Goal: Use online tool/utility: Utilize a website feature to perform a specific function

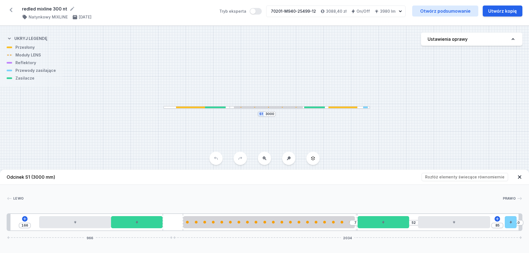
drag, startPoint x: 391, startPoint y: 128, endPoint x: 391, endPoint y: 132, distance: 4.1
click at [391, 132] on div "S1 3000" at bounding box center [264, 139] width 529 height 227
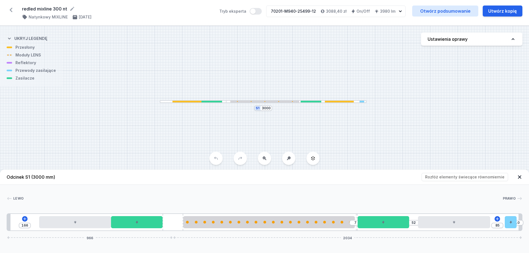
drag, startPoint x: 391, startPoint y: 132, endPoint x: 386, endPoint y: 127, distance: 7.2
click at [386, 126] on div "S1 3000" at bounding box center [264, 139] width 529 height 227
click at [448, 152] on div "S1 3000" at bounding box center [264, 139] width 529 height 227
drag, startPoint x: 325, startPoint y: 113, endPoint x: 326, endPoint y: 104, distance: 8.9
click at [286, 160] on button at bounding box center [288, 158] width 13 height 13
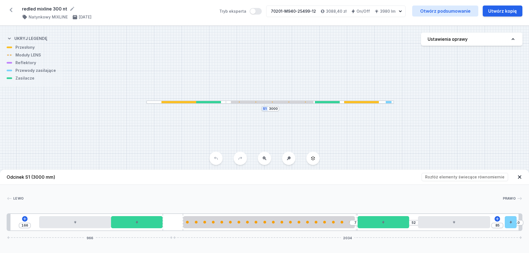
click at [286, 158] on button at bounding box center [288, 158] width 13 height 13
click at [192, 102] on div at bounding box center [206, 102] width 29 height 3
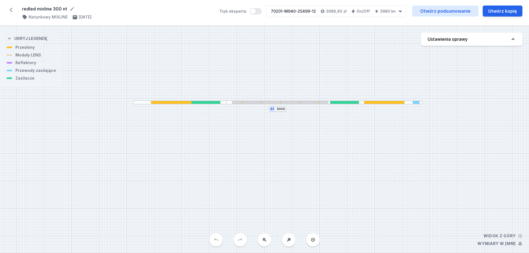
click at [175, 101] on div at bounding box center [171, 102] width 41 height 3
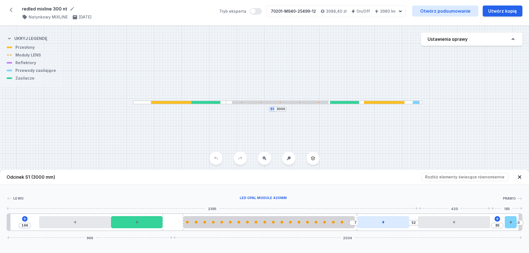
drag, startPoint x: 397, startPoint y: 223, endPoint x: 405, endPoint y: 221, distance: 8.0
click at [410, 222] on div "166 7 52 85 10 966 2034" at bounding box center [265, 223] width 516 height 18
drag, startPoint x: 381, startPoint y: 220, endPoint x: 362, endPoint y: 217, distance: 18.3
click at [362, 217] on div at bounding box center [384, 222] width 52 height 12
click at [356, 224] on div "166 7 52 85 10 966 2034" at bounding box center [265, 223] width 516 height 18
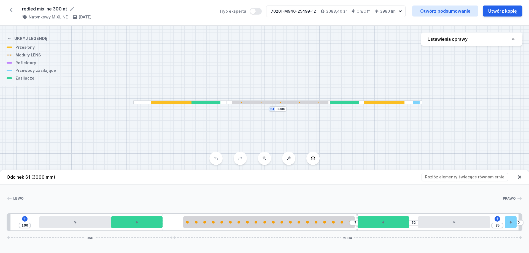
drag, startPoint x: 333, startPoint y: 194, endPoint x: 315, endPoint y: 192, distance: 18.3
click at [331, 193] on div "[PERSON_NAME] 1 2 3 4 5 6 7 2 8 1 166 7 52 85 10 966 2034 186 420 300 120 1000 …" at bounding box center [264, 208] width 529 height 46
